Goal: Information Seeking & Learning: Learn about a topic

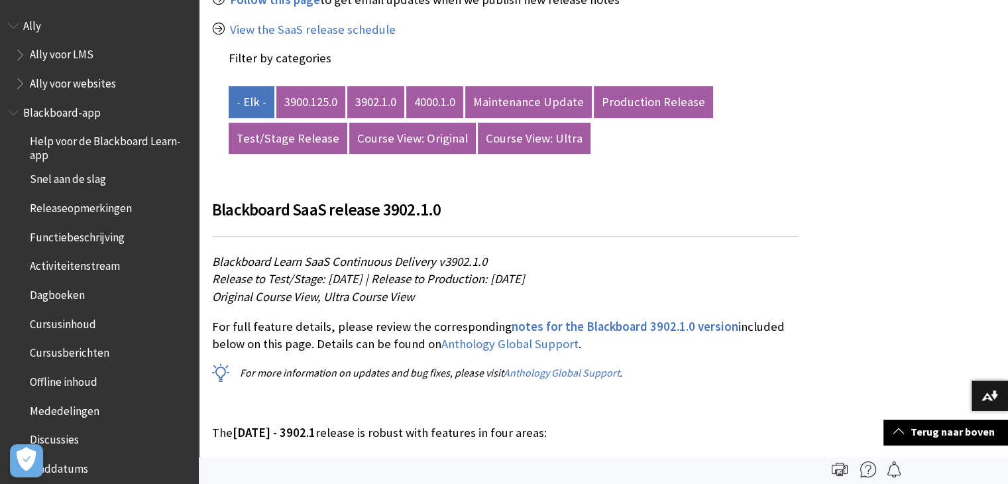
scroll to position [596, 0]
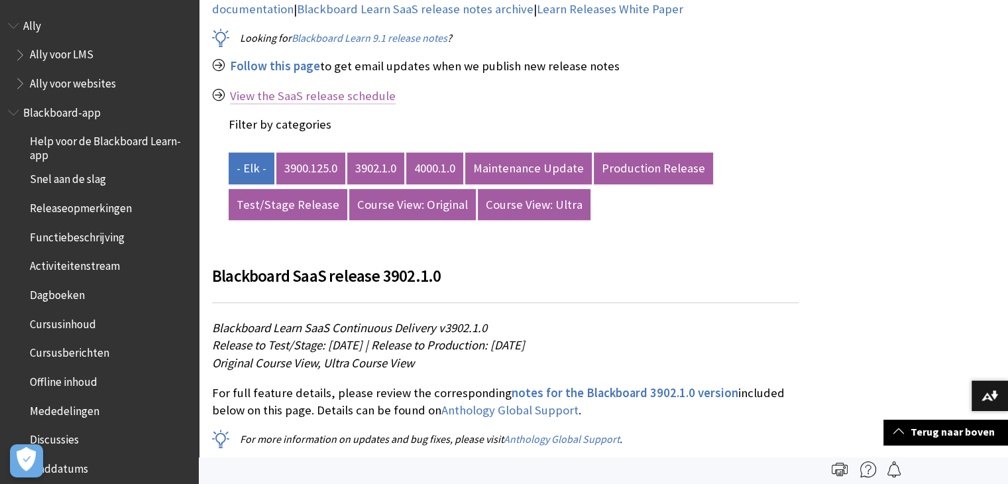
click at [339, 88] on link "View the SaaS release schedule" at bounding box center [313, 96] width 166 height 16
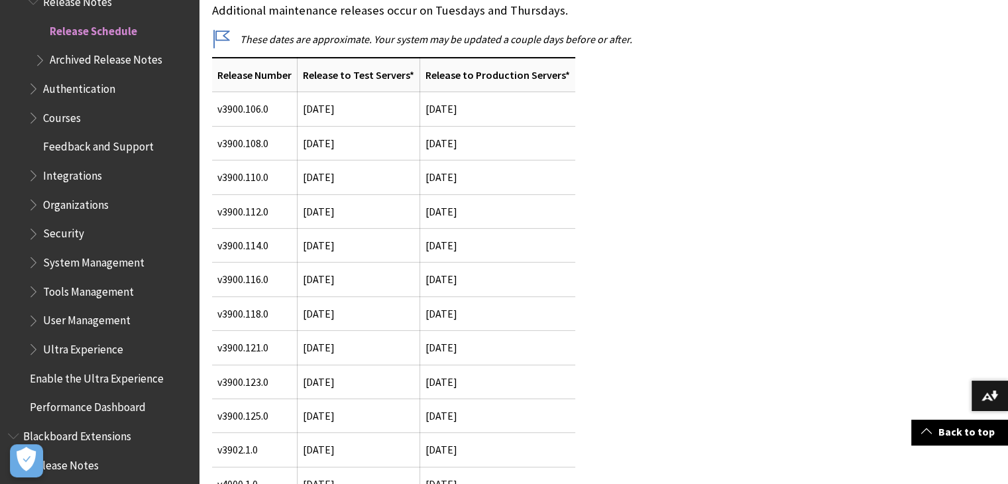
scroll to position [397, 0]
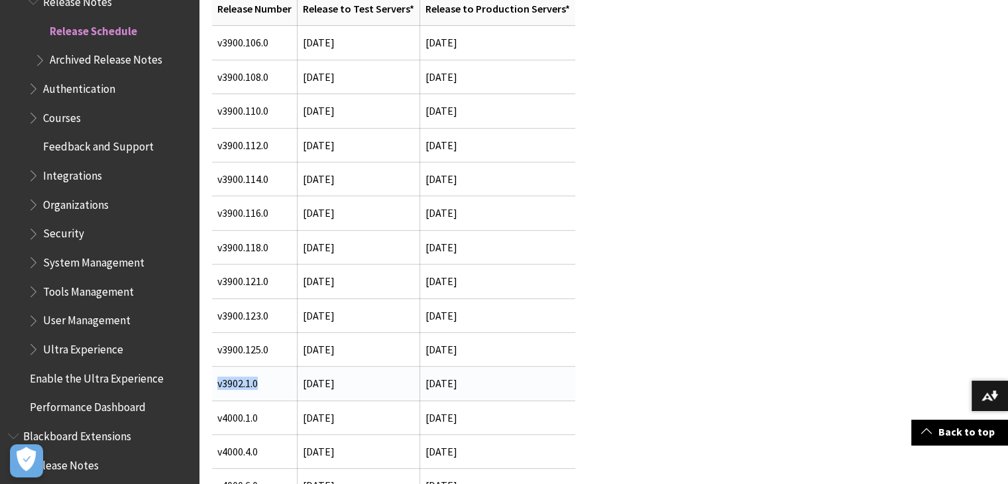
drag, startPoint x: 262, startPoint y: 382, endPoint x: 219, endPoint y: 386, distance: 44.0
click at [219, 386] on td "v3902.1.0" at bounding box center [254, 383] width 85 height 34
copy td "v3902.1.0"
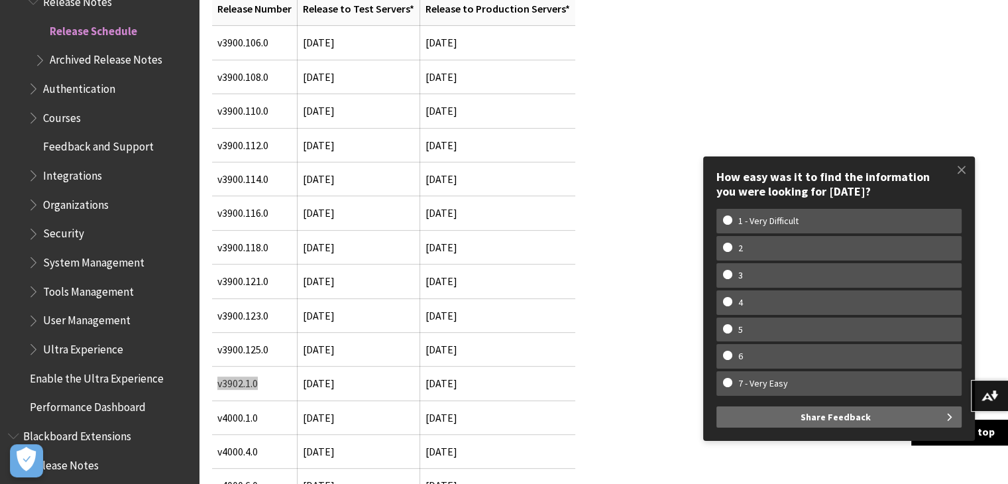
scroll to position [1346, 0]
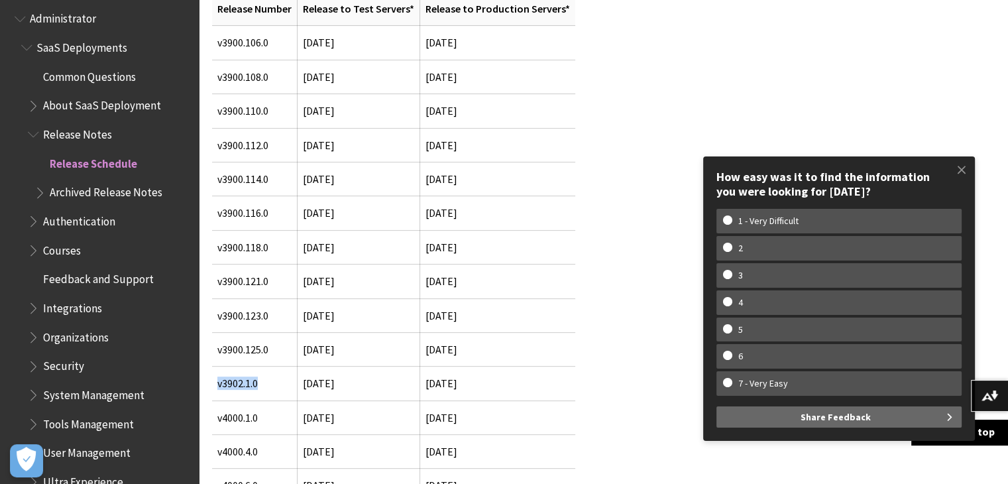
click at [78, 133] on span "Release Notes" at bounding box center [77, 132] width 69 height 18
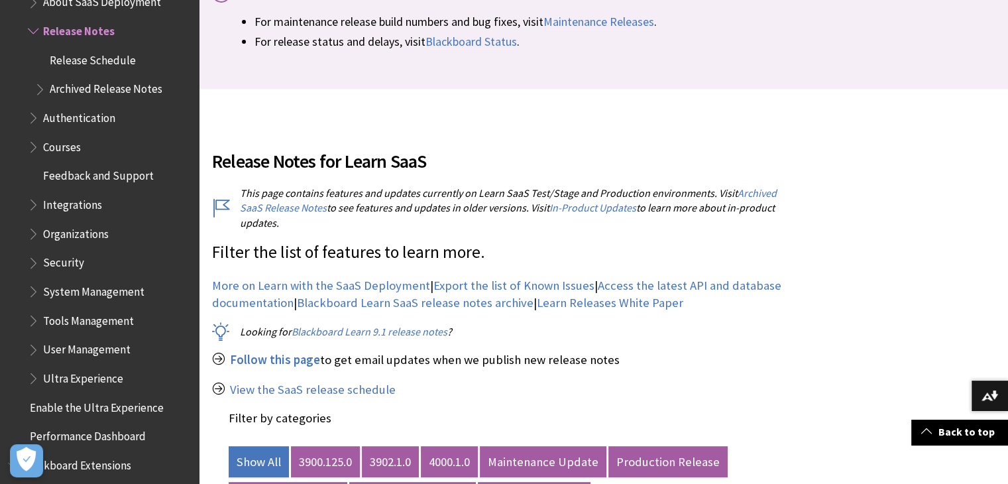
scroll to position [464, 0]
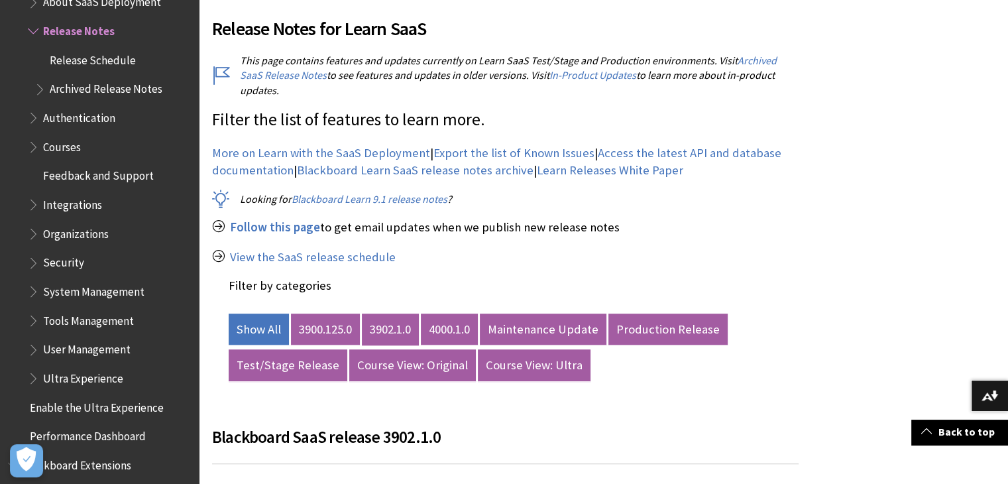
click at [382, 313] on link "3902.1.0" at bounding box center [390, 329] width 57 height 32
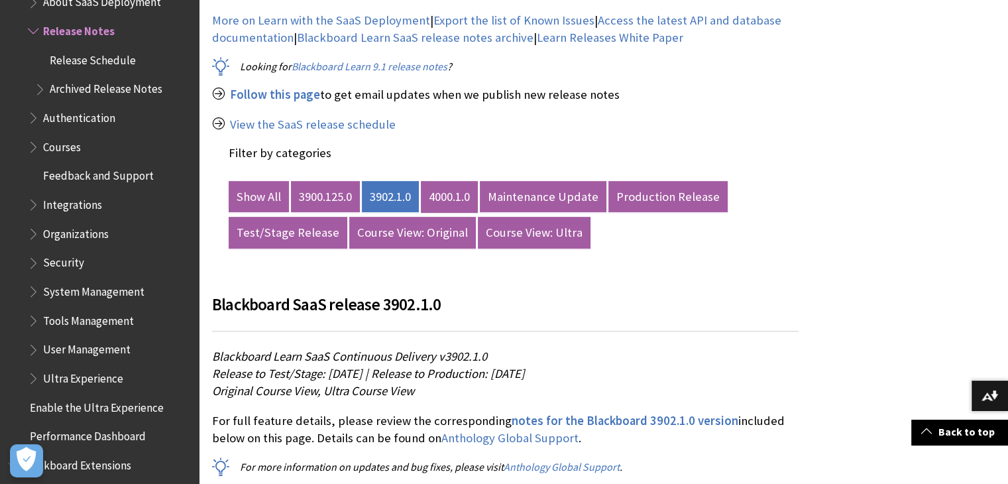
click at [448, 181] on link "4000.1.0" at bounding box center [449, 197] width 57 height 32
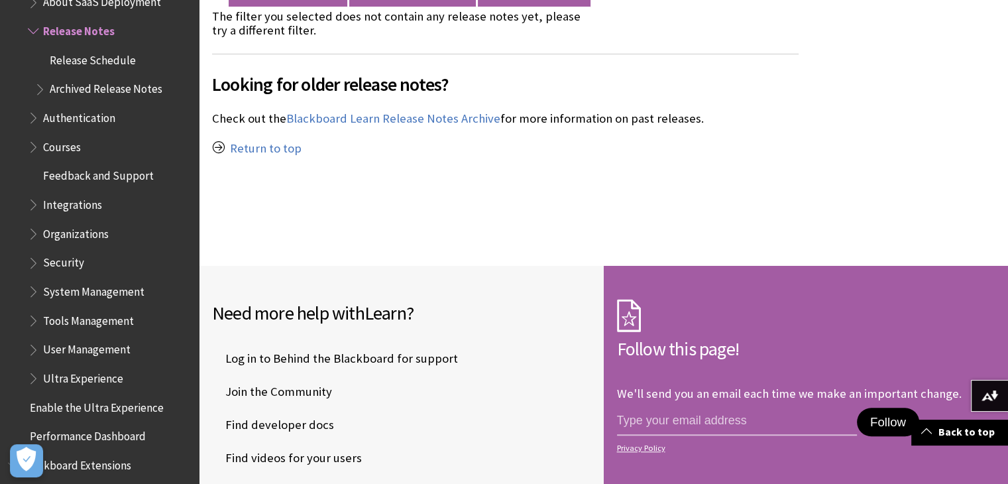
scroll to position [573, 0]
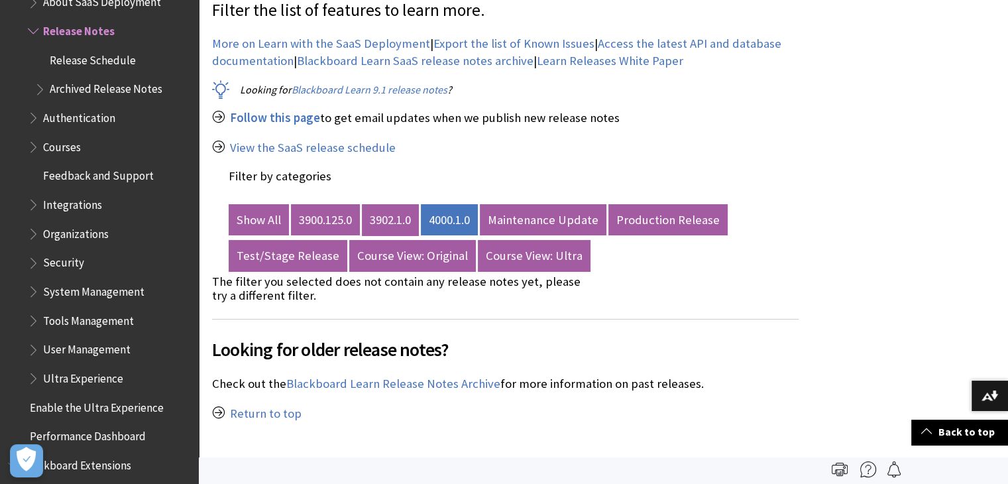
click at [395, 204] on link "3902.1.0" at bounding box center [390, 220] width 57 height 32
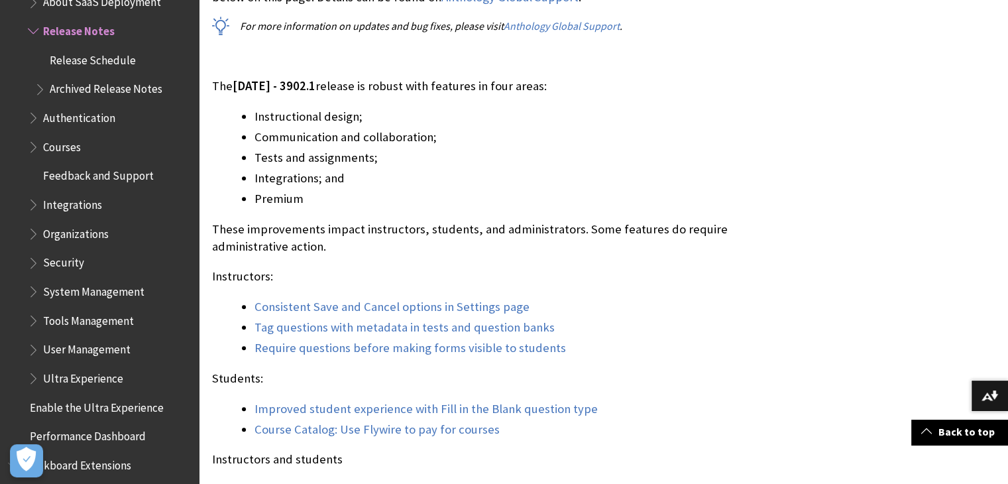
scroll to position [1169, 0]
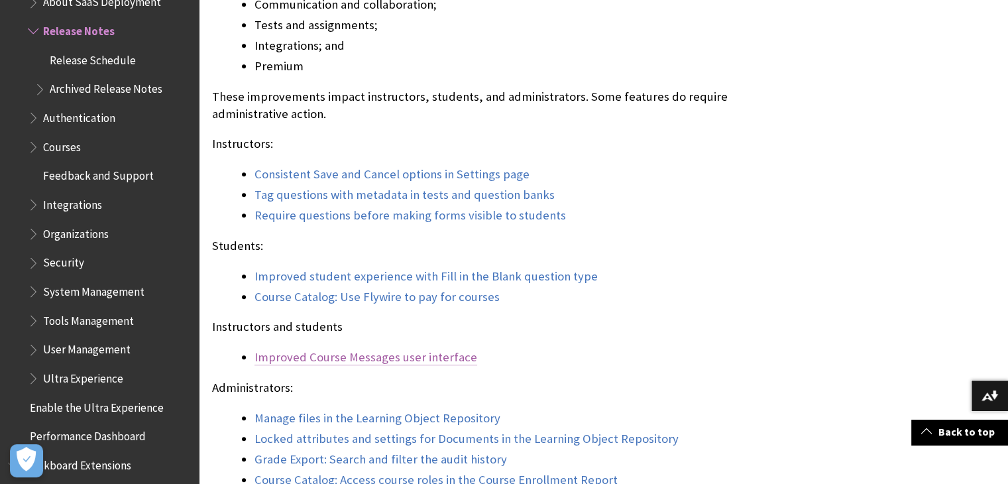
click at [423, 349] on link "Improved Course Messages user interface" at bounding box center [365, 357] width 223 height 16
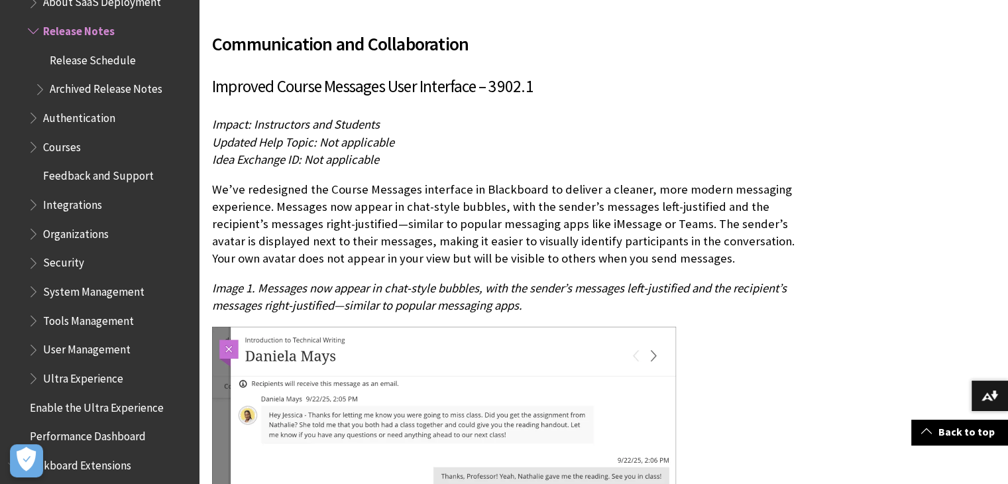
scroll to position [4155, 0]
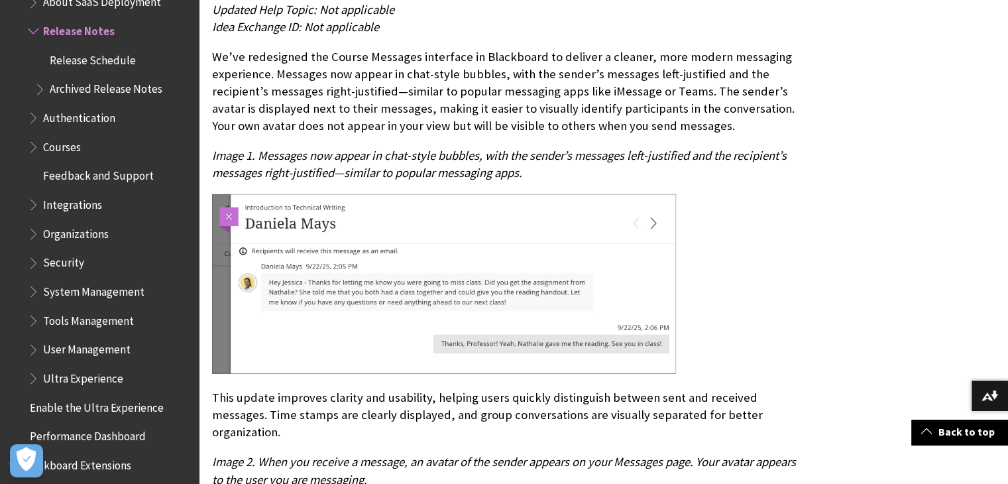
click at [936, 434] on link "Back to top" at bounding box center [959, 431] width 97 height 25
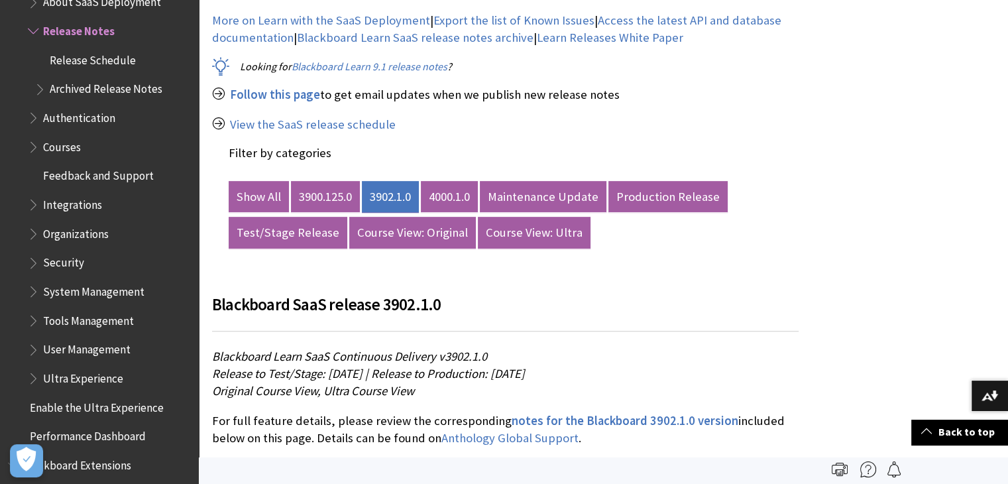
scroll to position [397, 0]
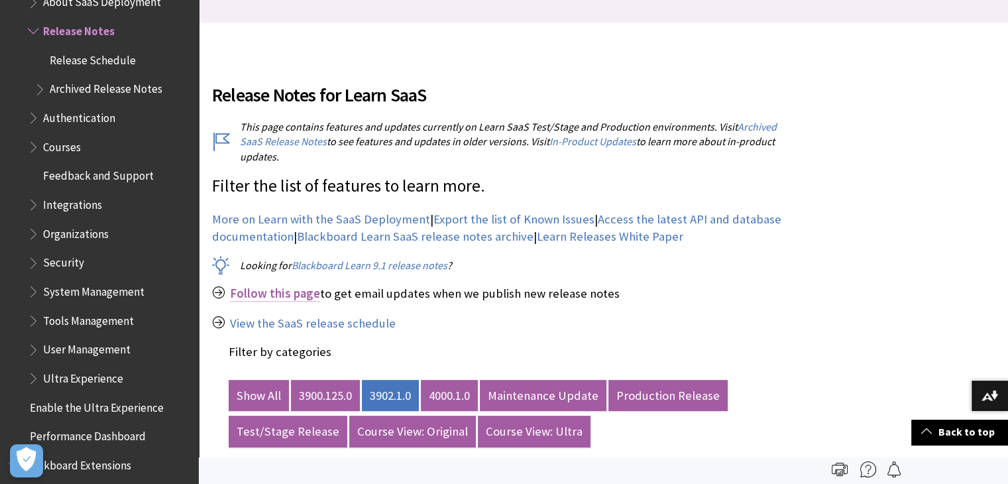
click at [297, 286] on span "Follow this page" at bounding box center [275, 293] width 90 height 15
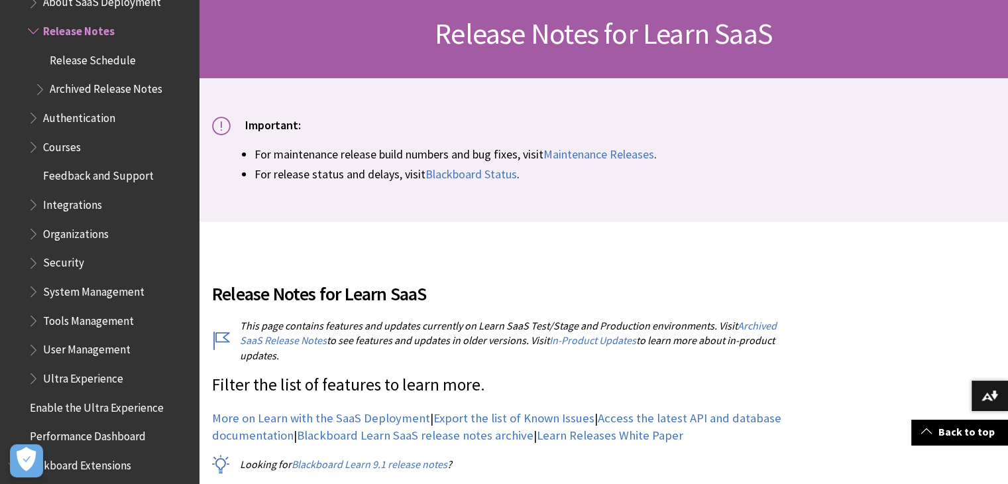
scroll to position [331, 0]
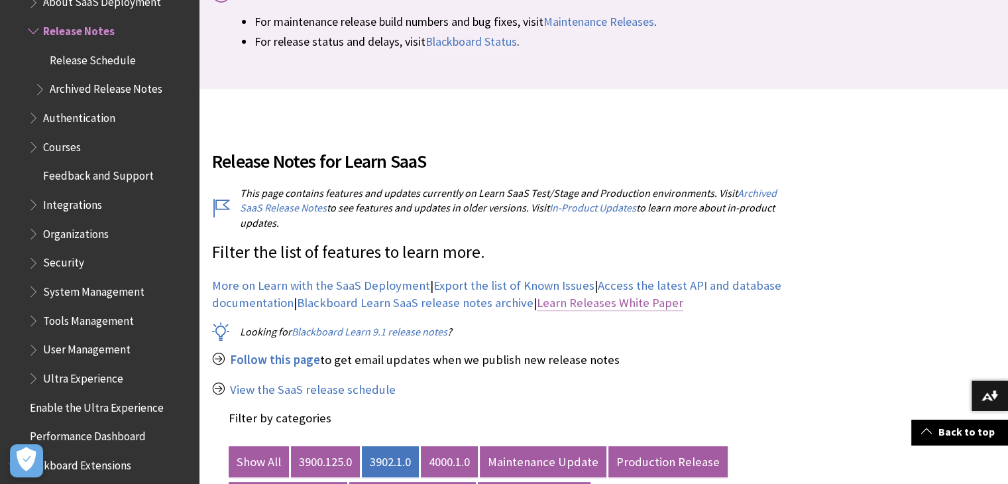
click at [604, 295] on link "Learn Releases White Paper" at bounding box center [610, 303] width 146 height 16
click at [350, 382] on link "View the SaaS release schedule" at bounding box center [313, 390] width 166 height 16
click at [363, 382] on link "View the SaaS release schedule" at bounding box center [313, 390] width 166 height 16
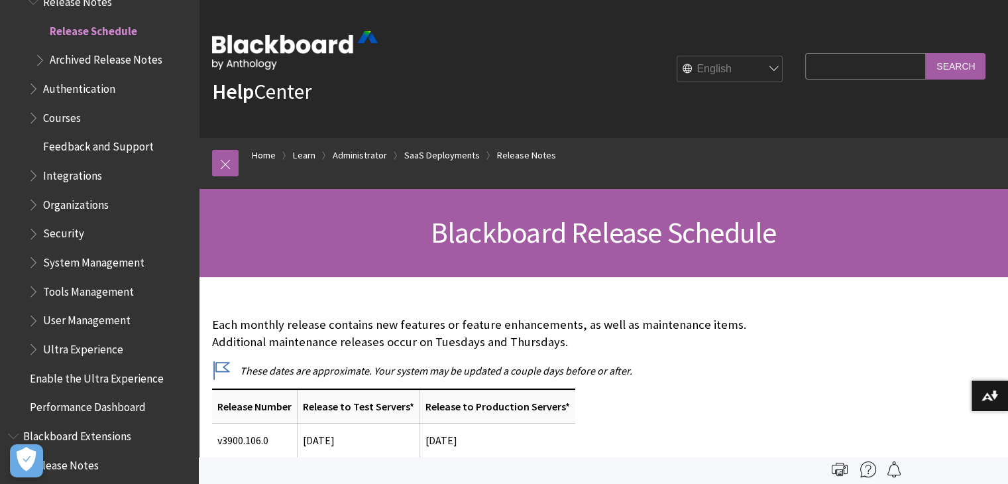
click at [843, 75] on input "Search Query" at bounding box center [865, 66] width 121 height 26
type input "why version 4000"
click at [925, 53] on input "Search" at bounding box center [955, 66] width 60 height 26
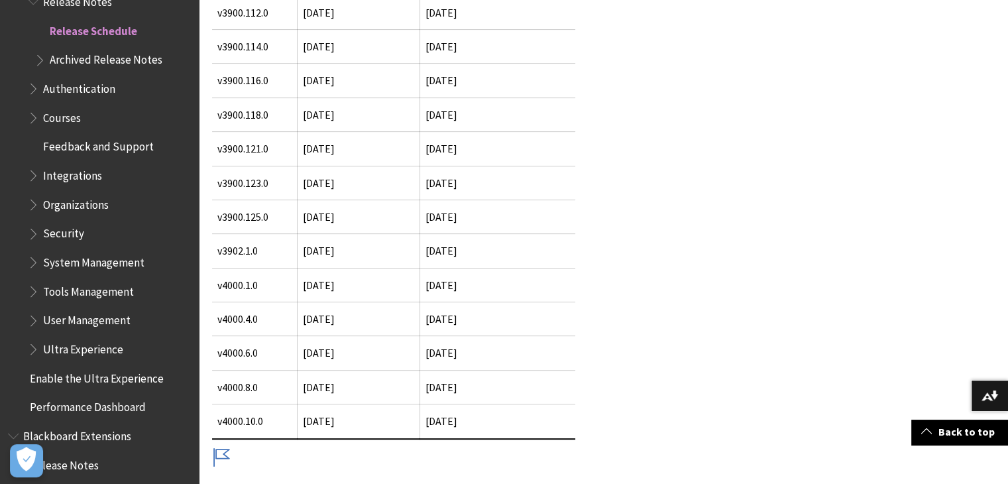
scroll to position [596, 0]
